Goal: Task Accomplishment & Management: Manage account settings

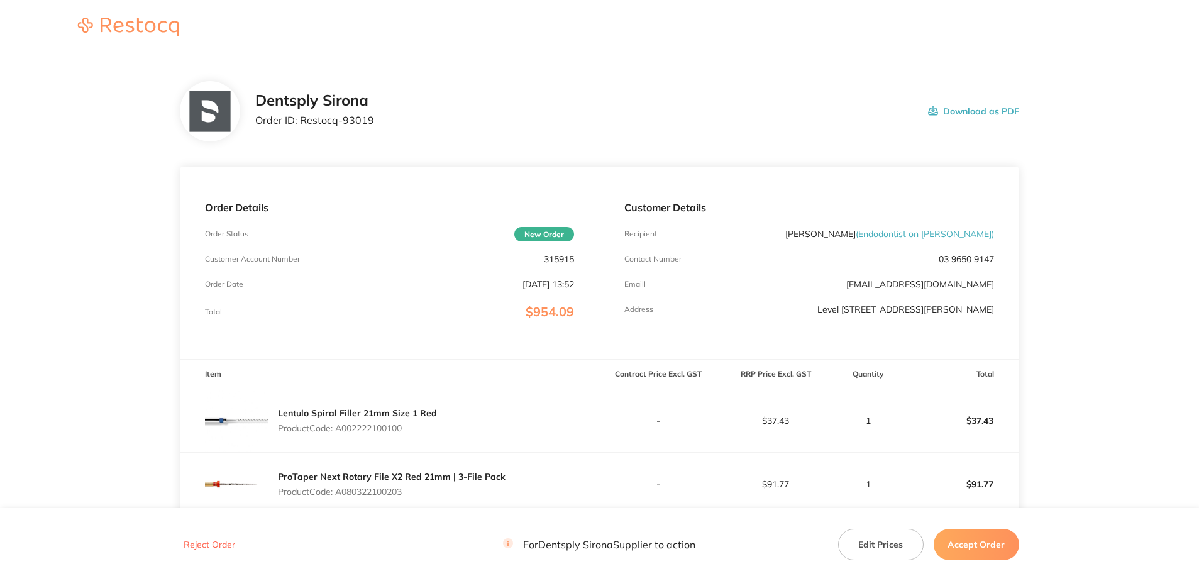
click at [992, 548] on button "Accept Order" at bounding box center [975, 544] width 85 height 31
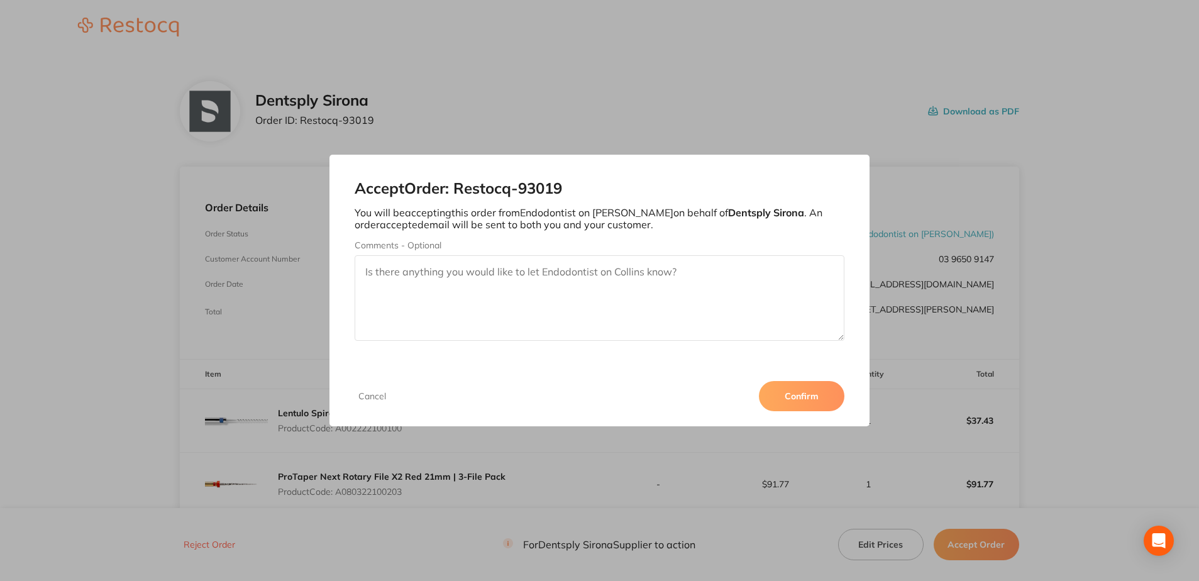
click at [801, 398] on button "Confirm" at bounding box center [801, 396] width 85 height 30
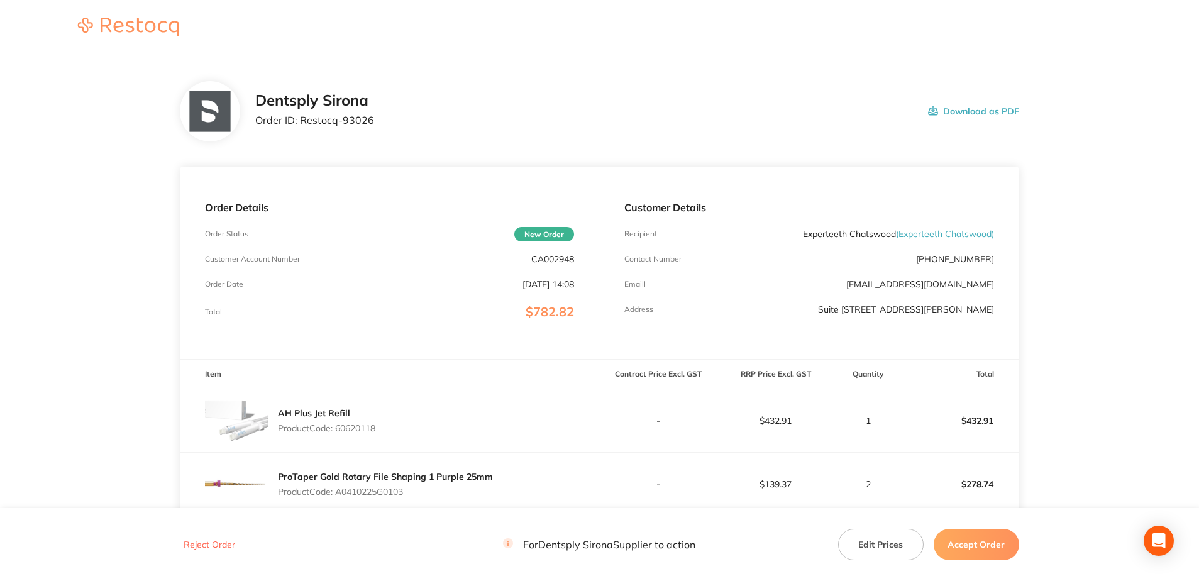
click at [978, 547] on button "Accept Order" at bounding box center [975, 544] width 85 height 31
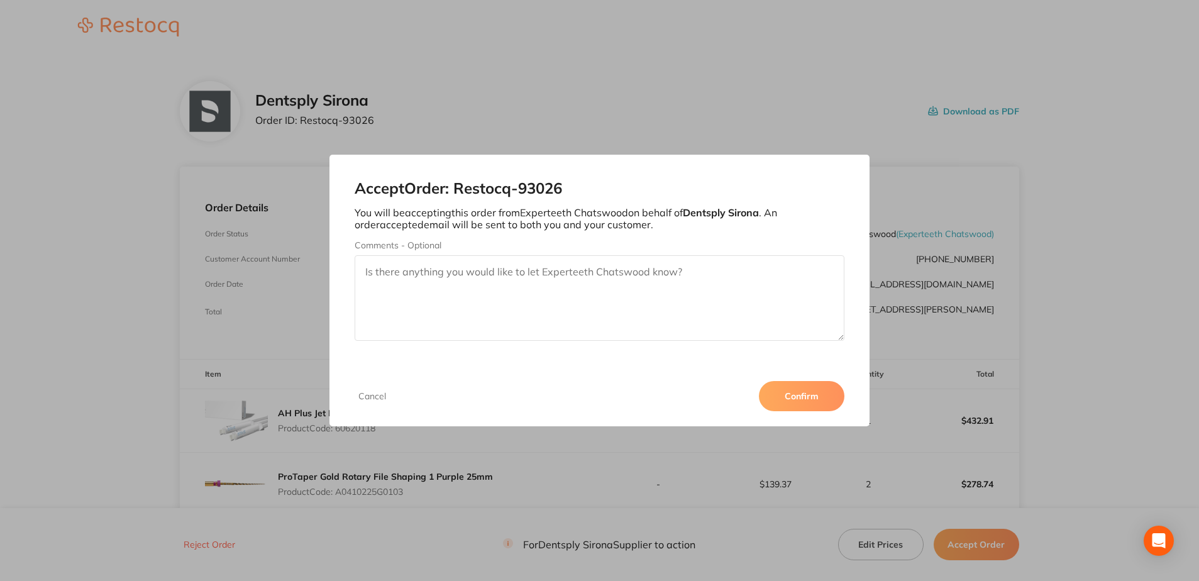
click at [792, 389] on button "Confirm" at bounding box center [801, 396] width 85 height 30
